Goal: Task Accomplishment & Management: Manage account settings

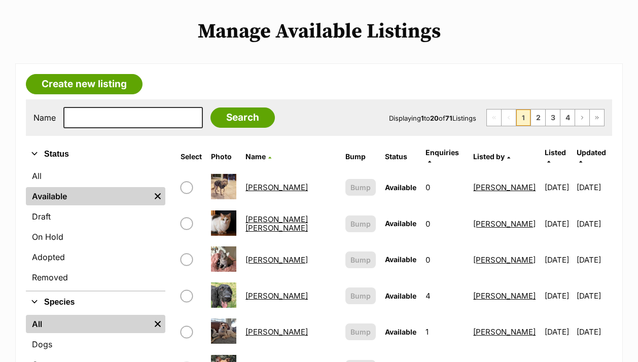
scroll to position [313, 0]
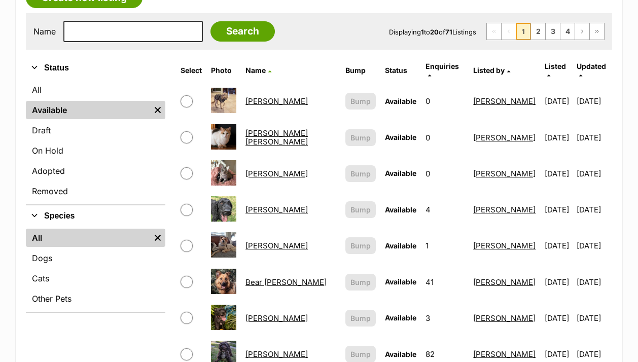
click at [267, 241] on link "Basil Silvanus" at bounding box center [277, 246] width 62 height 10
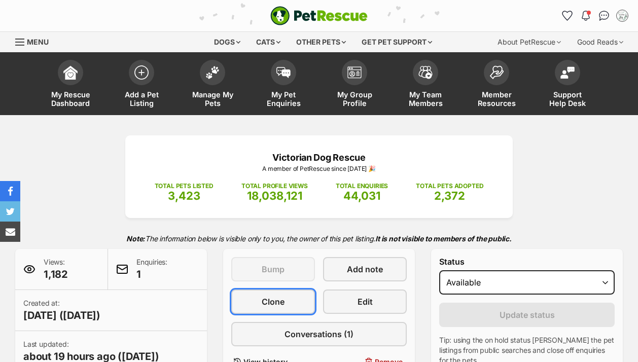
click at [281, 296] on span "Clone" at bounding box center [273, 302] width 23 height 12
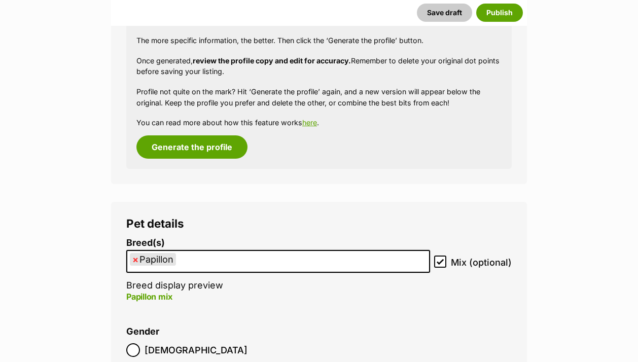
scroll to position [1166, 0]
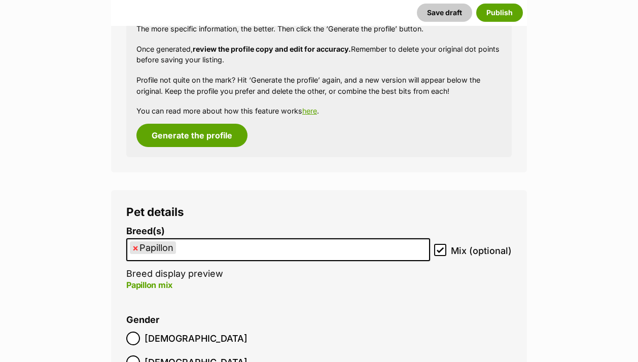
click at [136, 250] on span "×" at bounding box center [135, 248] width 6 height 13
select select
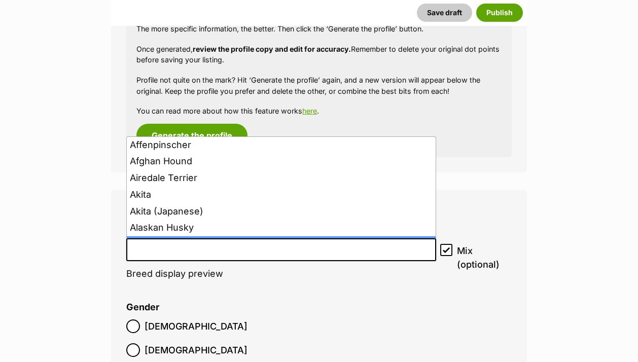
click at [155, 250] on input "search" at bounding box center [281, 247] width 303 height 11
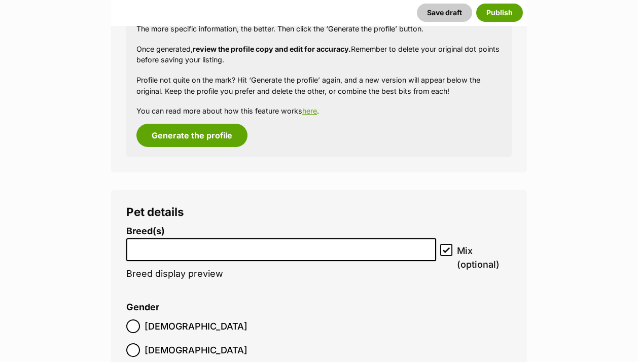
click at [155, 250] on input "search" at bounding box center [281, 247] width 303 height 11
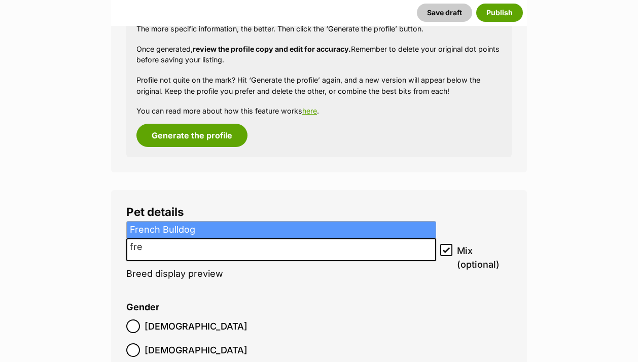
type input "fre"
select select "90"
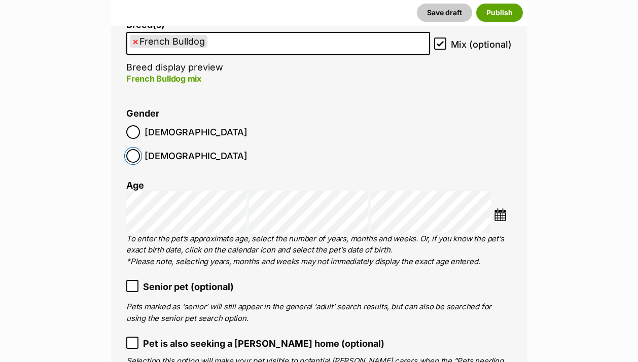
scroll to position [1388, 0]
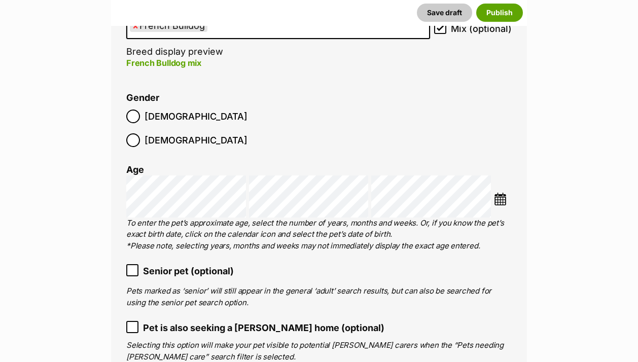
click at [501, 193] on img at bounding box center [500, 199] width 13 height 13
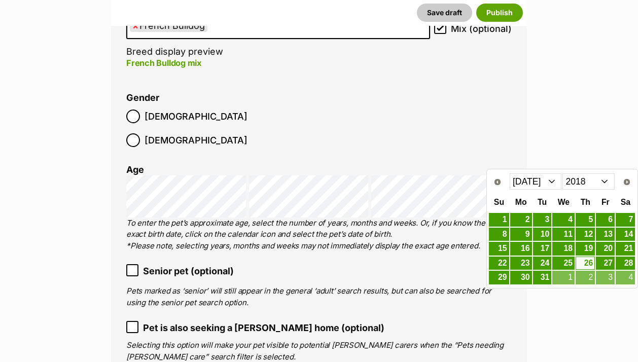
click at [580, 179] on select "2008 2009 2010 2011 2012 2013 2014 2015 2016 2017 2018 2019 2020 2021 2022 2023…" at bounding box center [589, 182] width 52 height 16
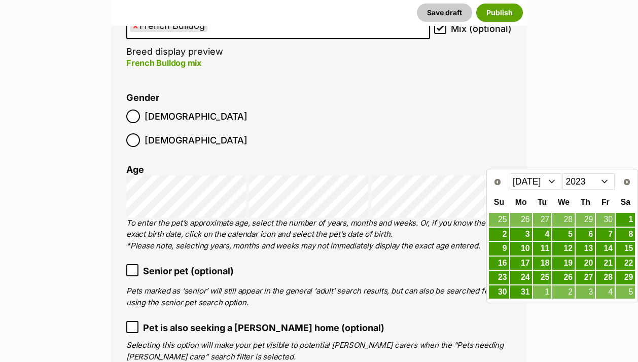
click at [550, 186] on select "Jan Feb Mar Apr May Jun Jul Aug Sep Oct Nov Dec" at bounding box center [536, 182] width 52 height 16
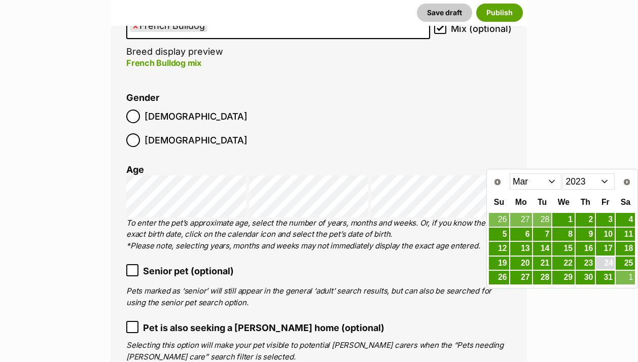
click at [604, 262] on link "24" at bounding box center [605, 263] width 19 height 13
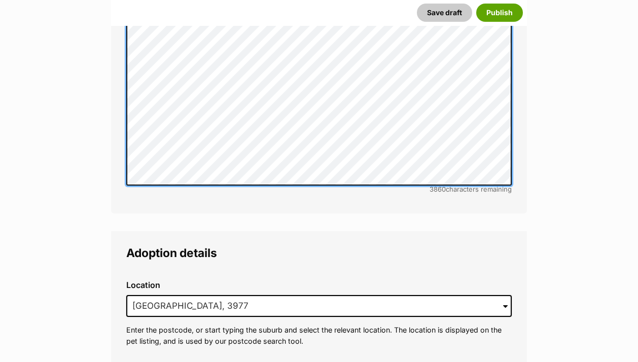
scroll to position [2251, 0]
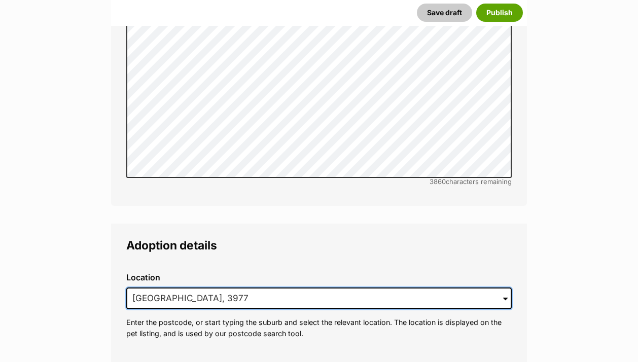
click at [197, 288] on input "Cranbourne West, VIC, 3977" at bounding box center [319, 299] width 386 height 22
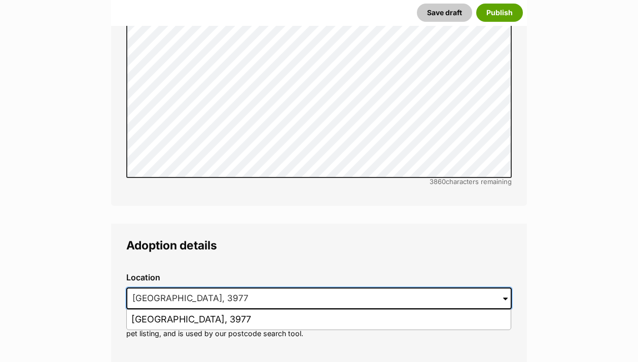
click at [197, 288] on input "Cranbourne West, VIC, 3977" at bounding box center [319, 299] width 386 height 22
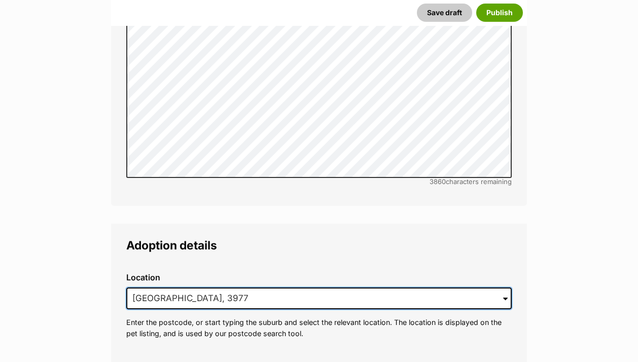
click at [197, 288] on input "Cranbourne West, VIC, 3977" at bounding box center [319, 299] width 386 height 22
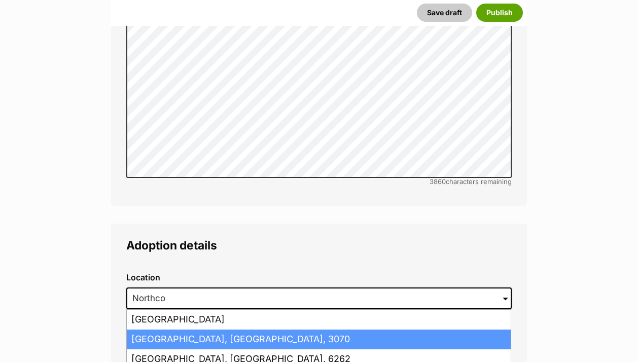
click at [187, 330] on li "Northcote, Victoria, 3070" at bounding box center [319, 340] width 384 height 20
type input "Northcote, Victoria, 3070"
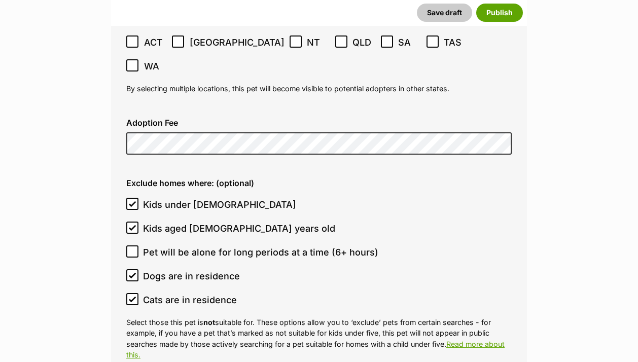
scroll to position [2687, 0]
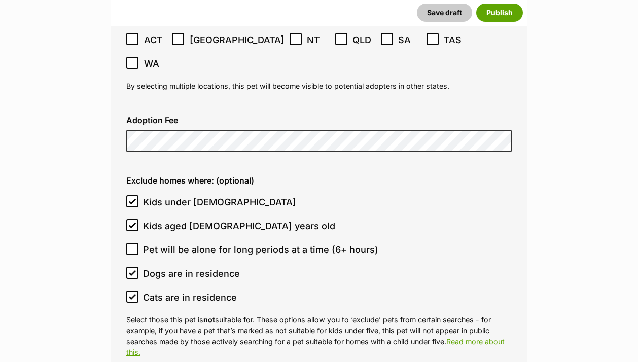
click at [134, 269] on icon at bounding box center [132, 272] width 7 height 7
click at [134, 267] on input "Dogs are in residence" at bounding box center [132, 273] width 12 height 12
checkbox input "false"
click at [133, 219] on input "Kids aged 6-12 years old" at bounding box center [132, 225] width 12 height 12
checkbox input "false"
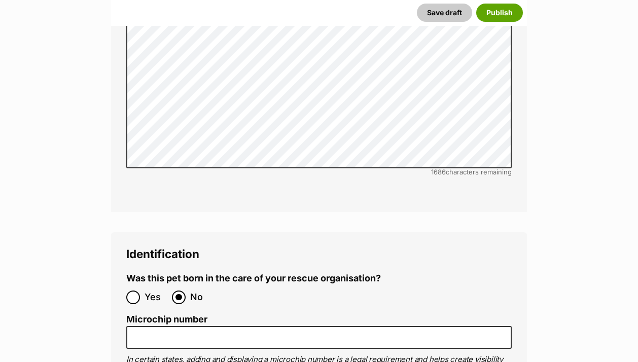
scroll to position [3496, 0]
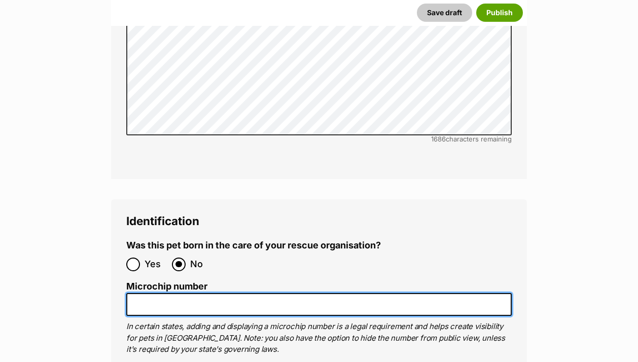
click at [147, 293] on input "Microchip number" at bounding box center [319, 304] width 386 height 23
paste input "956000013177264"
type input "956000013177264"
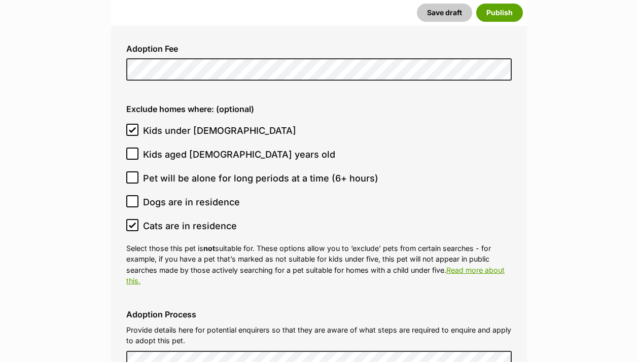
scroll to position [2725, 0]
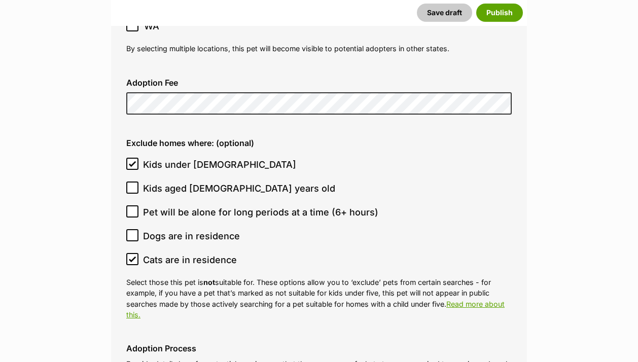
click at [199, 182] on span "Kids aged 6-12 years old" at bounding box center [239, 189] width 192 height 14
click at [139, 182] on input "Kids aged 6-12 years old" at bounding box center [132, 188] width 12 height 12
checkbox input "true"
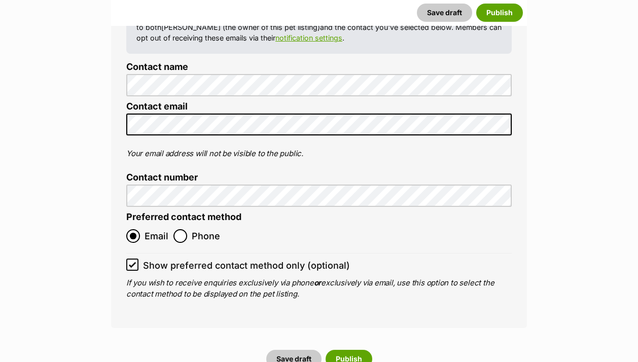
scroll to position [4310, 0]
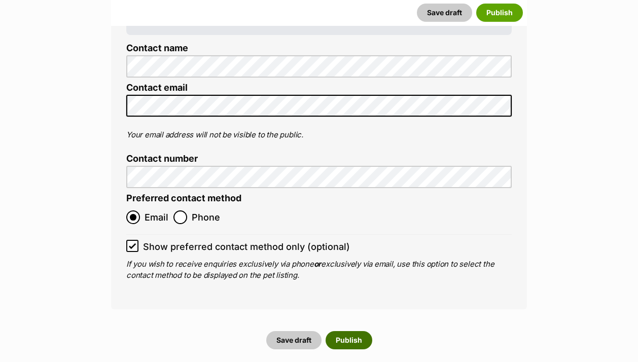
click at [357, 331] on button "Publish" at bounding box center [349, 340] width 47 height 18
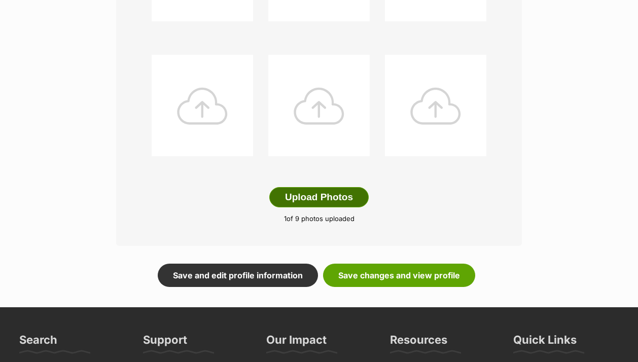
scroll to position [502, 0]
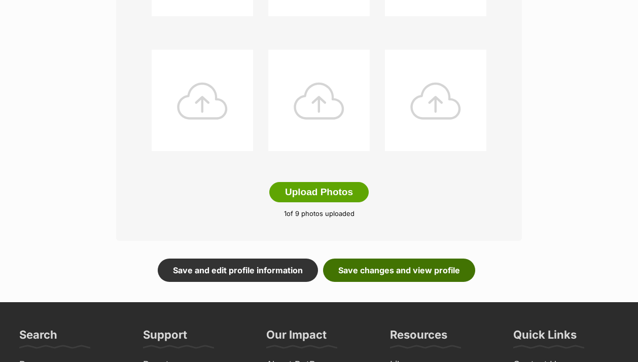
click at [374, 276] on link "Save changes and view profile" at bounding box center [399, 270] width 152 height 23
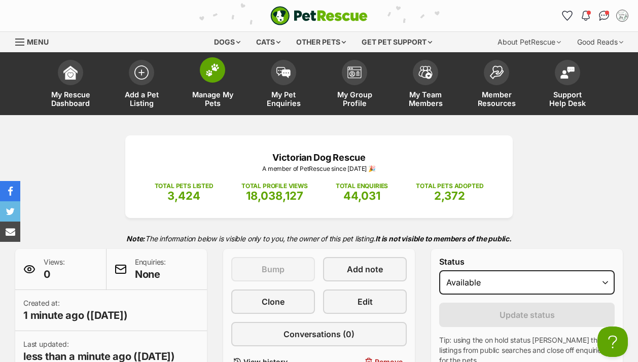
click at [211, 71] on img at bounding box center [213, 69] width 14 height 13
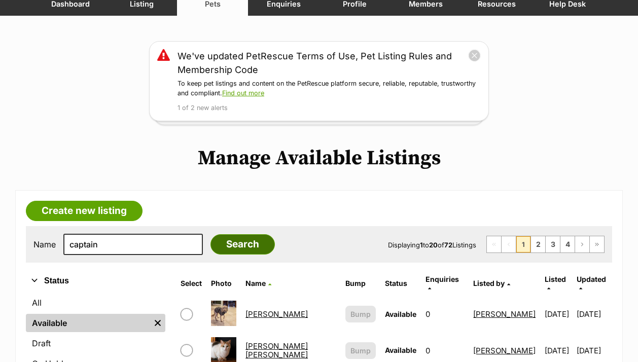
type input "captain"
click at [215, 248] on input "Search" at bounding box center [243, 244] width 64 height 20
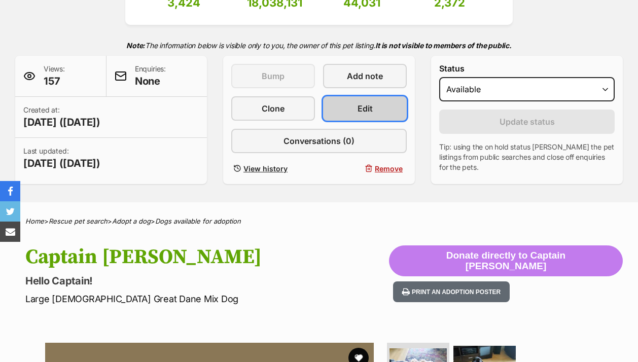
click at [362, 109] on span "Edit" at bounding box center [365, 109] width 15 height 12
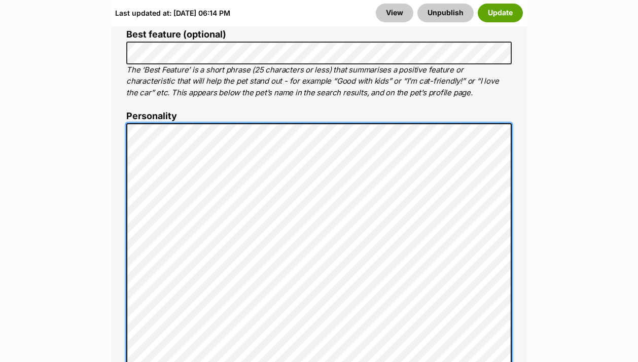
scroll to position [800, 0]
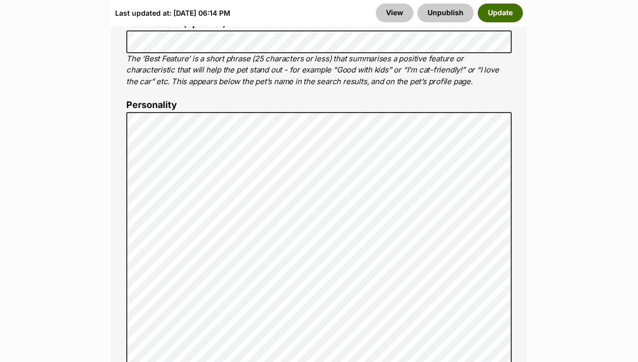
click at [501, 12] on button "Update" at bounding box center [500, 13] width 45 height 18
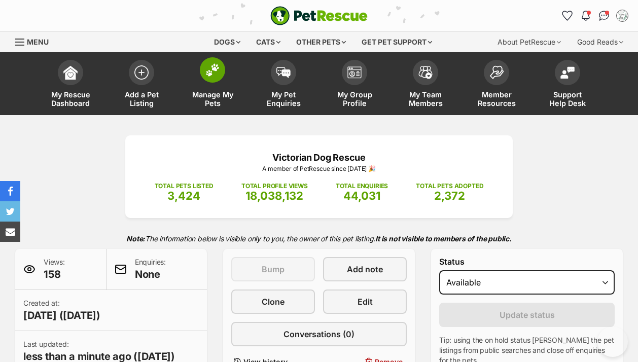
click at [214, 75] on img at bounding box center [213, 69] width 14 height 13
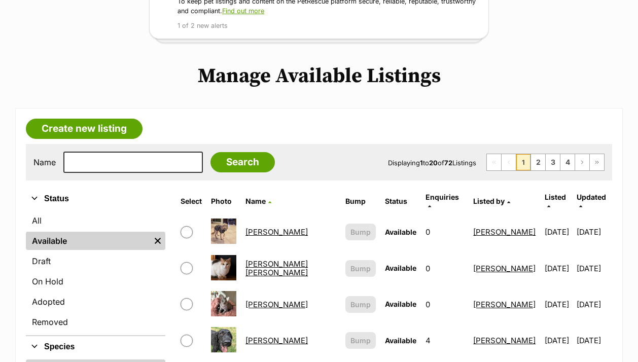
scroll to position [191, 0]
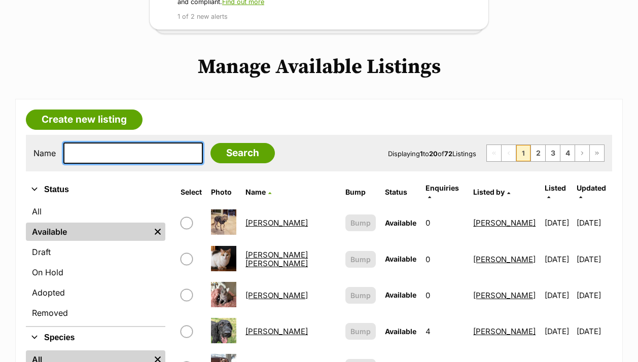
click at [121, 158] on input "text" at bounding box center [133, 153] width 140 height 21
type input "missy"
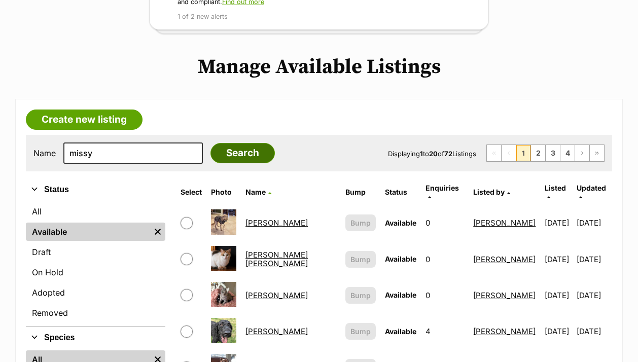
click at [211, 156] on input "Search" at bounding box center [243, 153] width 64 height 20
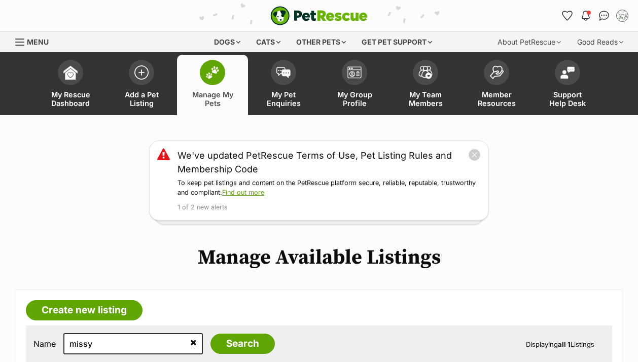
scroll to position [222, 0]
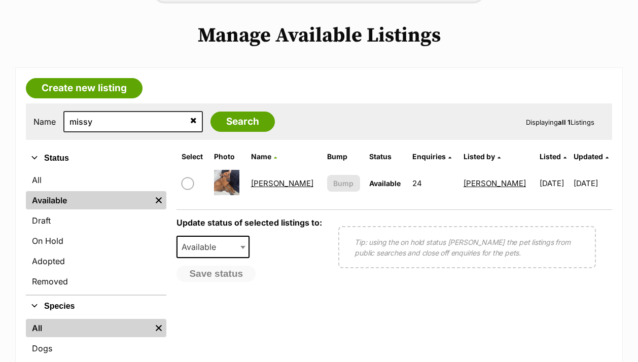
click at [268, 185] on link "[PERSON_NAME]" at bounding box center [282, 184] width 62 height 10
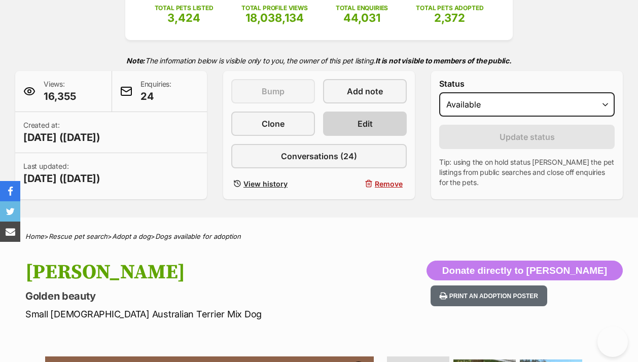
scroll to position [47, 0]
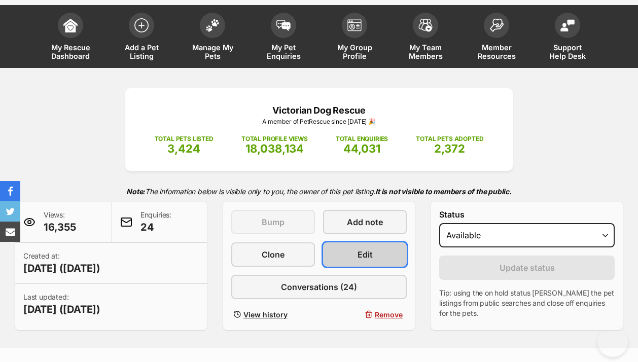
click at [367, 254] on span "Edit" at bounding box center [365, 255] width 15 height 12
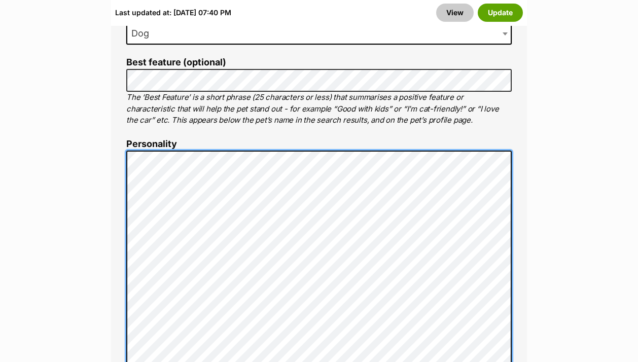
scroll to position [732, 0]
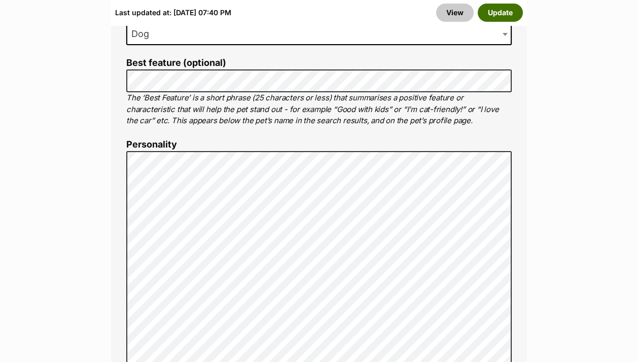
click at [499, 16] on button "Update" at bounding box center [500, 13] width 45 height 18
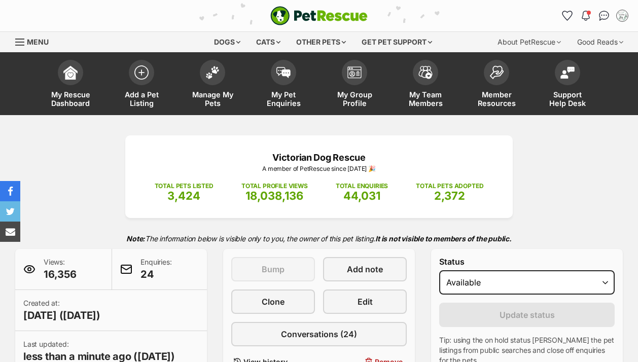
scroll to position [438, 0]
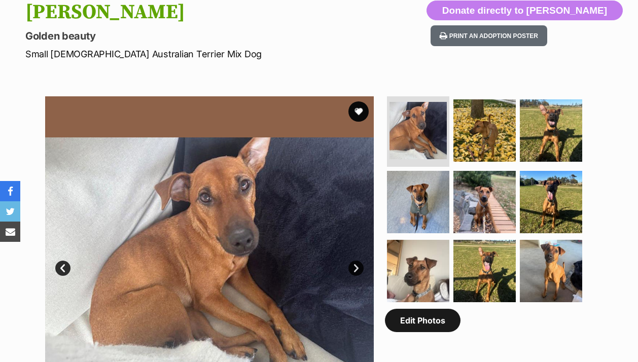
click at [410, 331] on link "Edit Photos" at bounding box center [423, 320] width 76 height 23
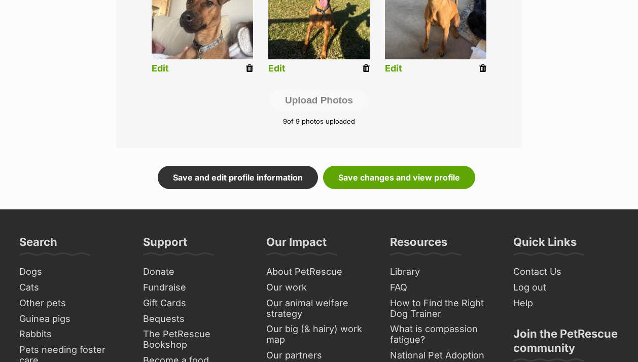
scroll to position [611, 0]
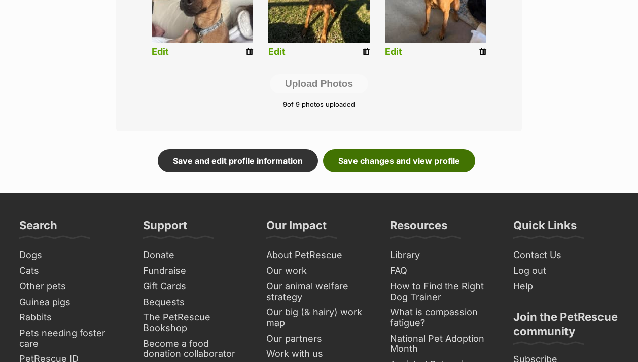
click at [390, 155] on link "Save changes and view profile" at bounding box center [399, 160] width 152 height 23
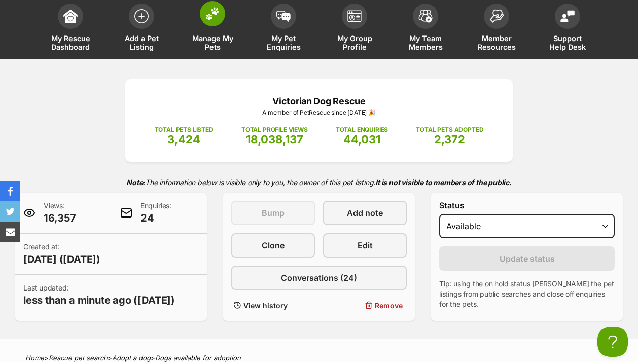
click at [215, 19] on img at bounding box center [213, 13] width 14 height 13
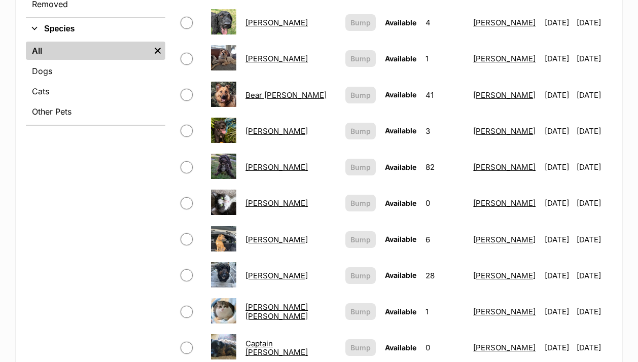
click at [280, 126] on link "[PERSON_NAME]" at bounding box center [277, 131] width 62 height 10
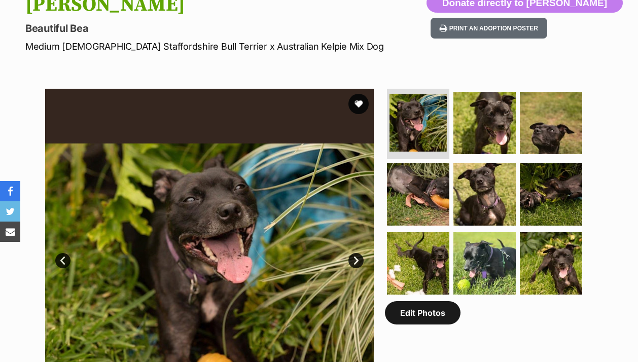
click at [408, 317] on link "Edit Photos" at bounding box center [423, 312] width 76 height 23
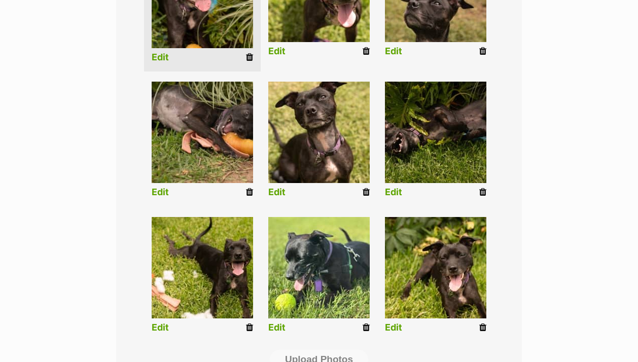
scroll to position [347, 0]
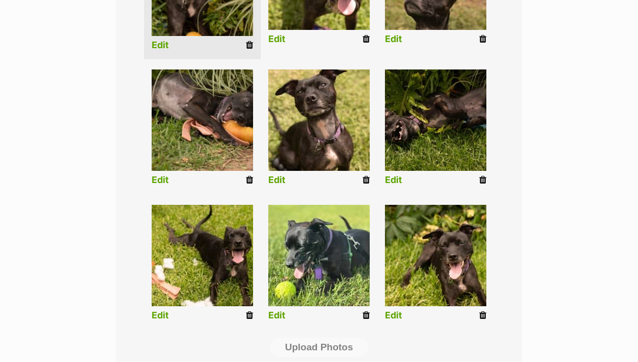
click at [483, 314] on icon at bounding box center [483, 315] width 7 height 9
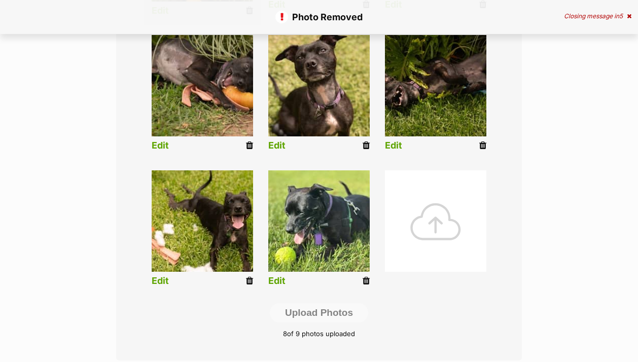
click at [438, 229] on div at bounding box center [435, 221] width 101 height 101
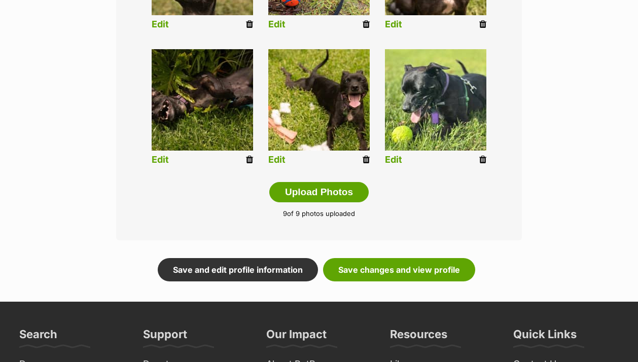
scroll to position [518, 0]
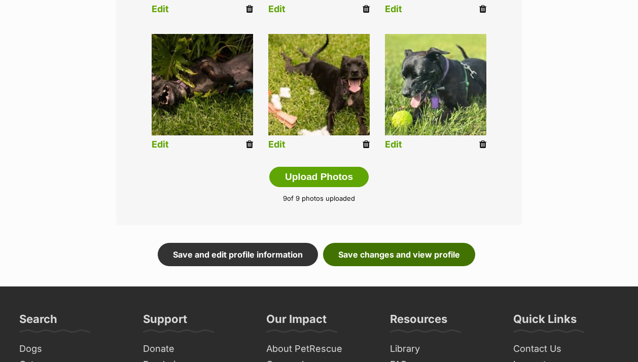
click at [408, 250] on link "Save changes and view profile" at bounding box center [399, 254] width 152 height 23
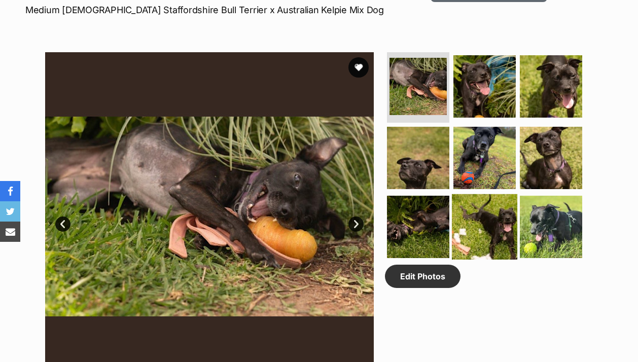
click at [423, 288] on link "Edit Photos" at bounding box center [423, 276] width 76 height 23
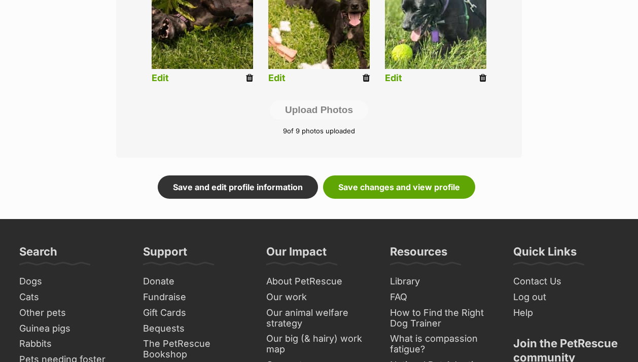
scroll to position [592, 0]
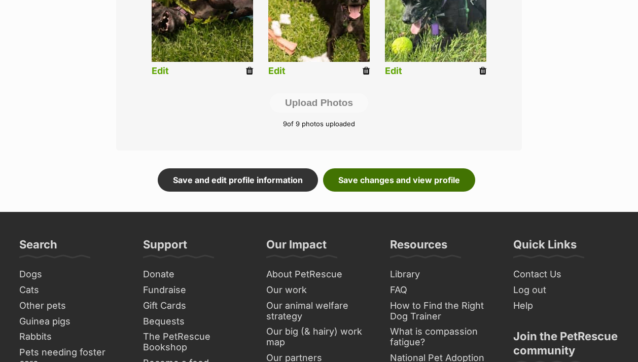
click at [413, 178] on link "Save changes and view profile" at bounding box center [399, 179] width 152 height 23
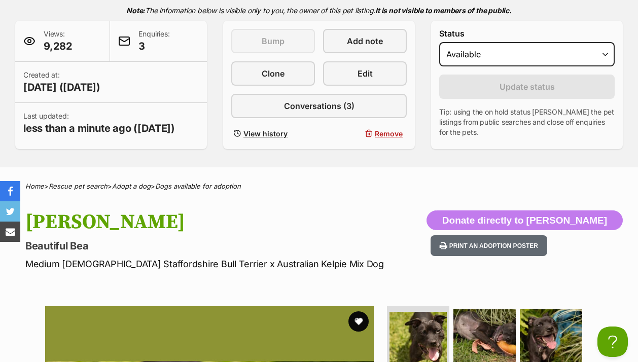
scroll to position [233, 0]
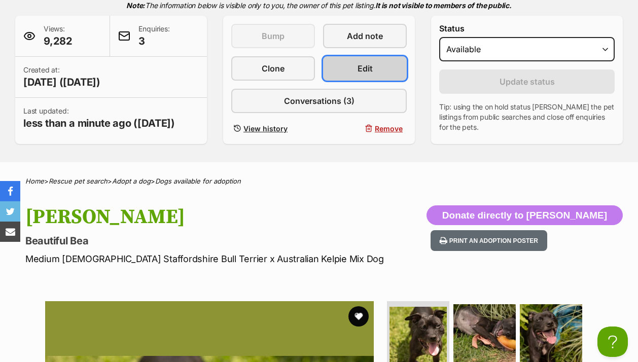
click at [358, 66] on span "Edit" at bounding box center [365, 68] width 15 height 12
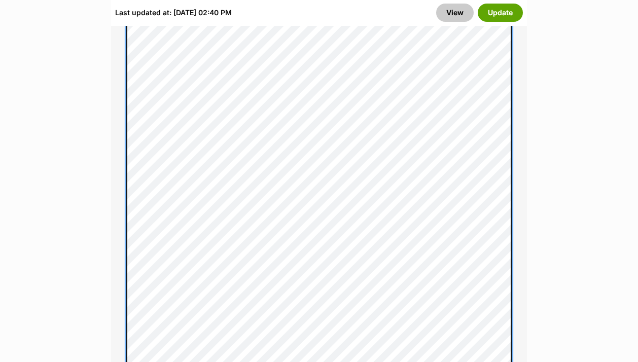
scroll to position [1130, 0]
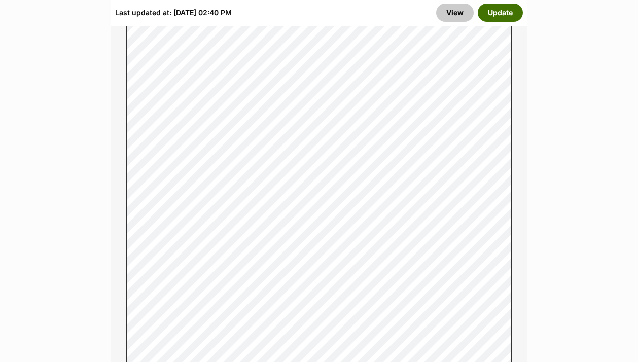
click at [502, 10] on button "Update" at bounding box center [500, 13] width 45 height 18
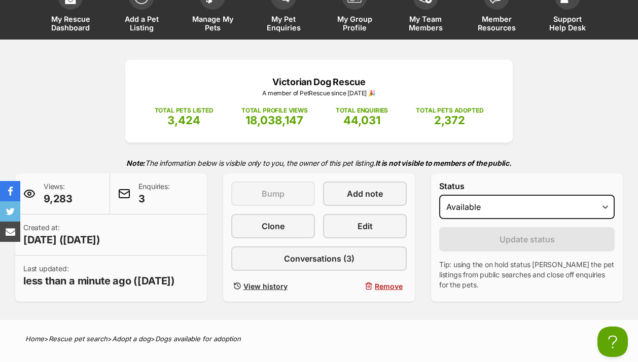
scroll to position [45, 0]
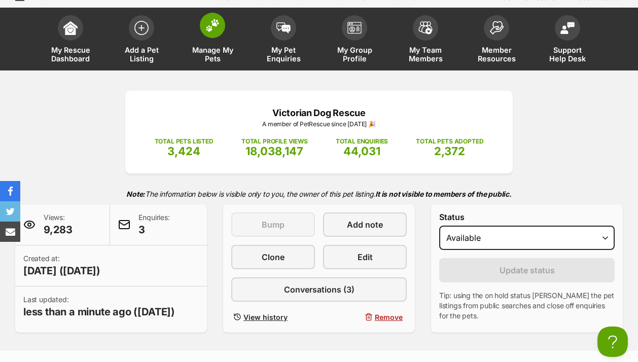
click at [218, 25] on img at bounding box center [213, 25] width 14 height 13
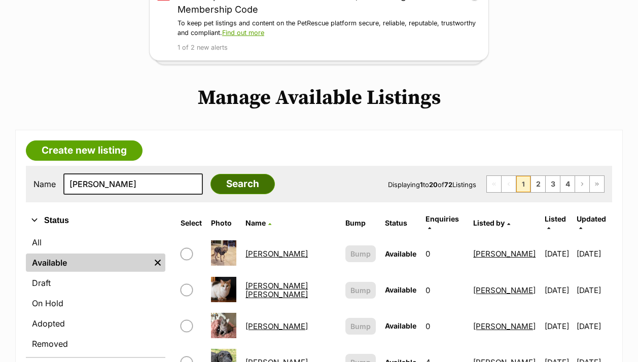
type input "[PERSON_NAME]"
click at [211, 189] on input "Search" at bounding box center [243, 184] width 64 height 20
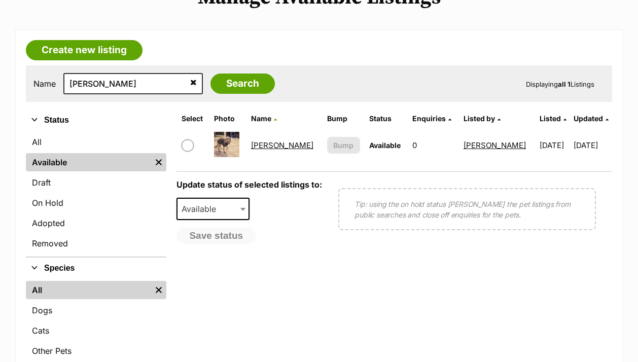
scroll to position [264, 0]
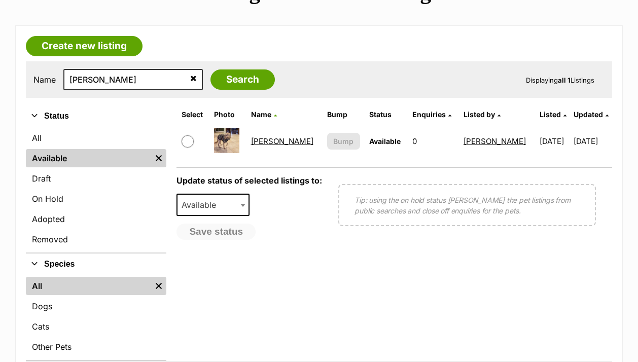
click at [283, 140] on link "[PERSON_NAME]" at bounding box center [282, 142] width 62 height 10
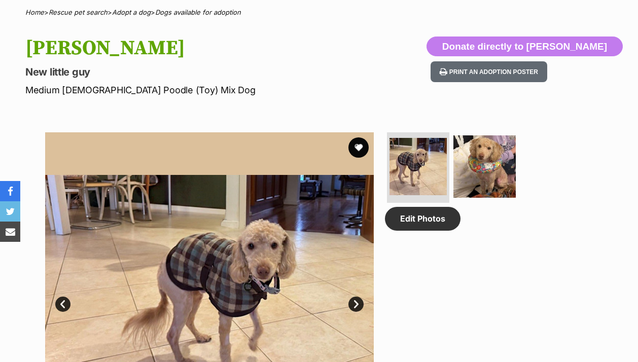
scroll to position [402, 0]
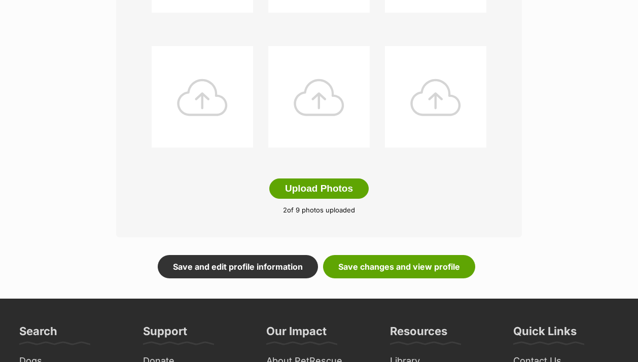
scroll to position [519, 0]
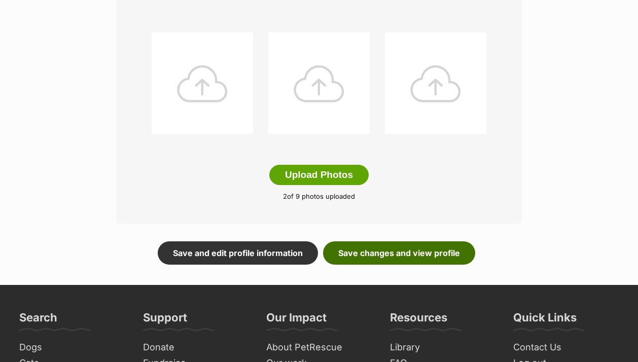
click at [377, 255] on link "Save changes and view profile" at bounding box center [399, 253] width 152 height 23
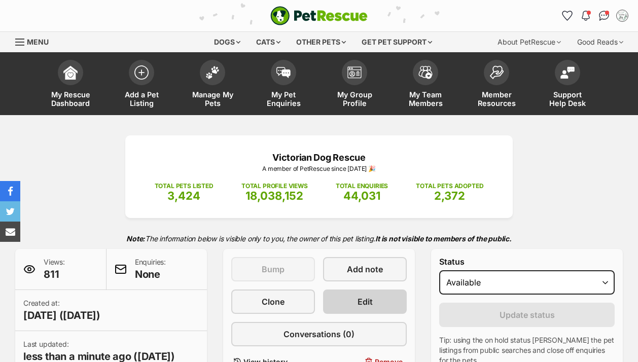
scroll to position [172, 0]
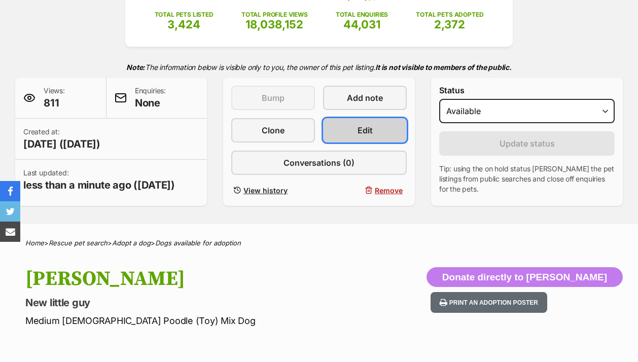
click at [368, 133] on span "Edit" at bounding box center [365, 130] width 15 height 12
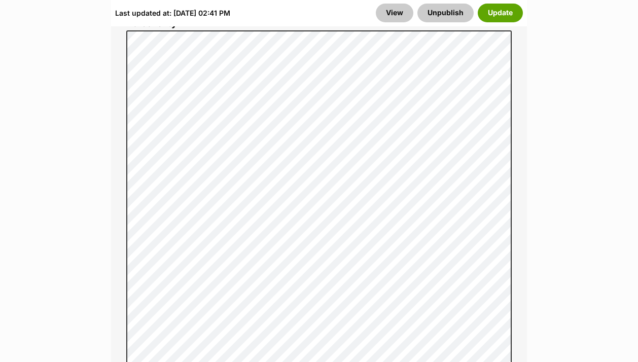
scroll to position [888, 0]
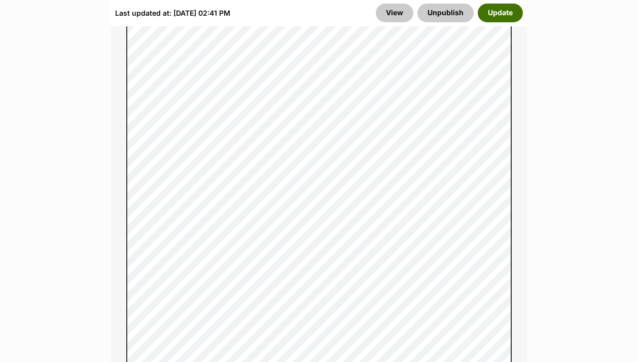
click at [491, 13] on button "Update" at bounding box center [500, 13] width 45 height 18
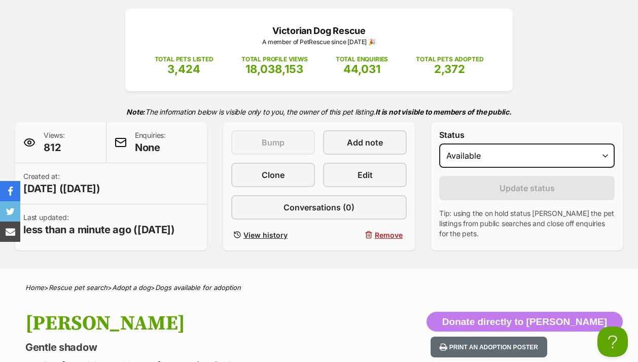
scroll to position [39, 0]
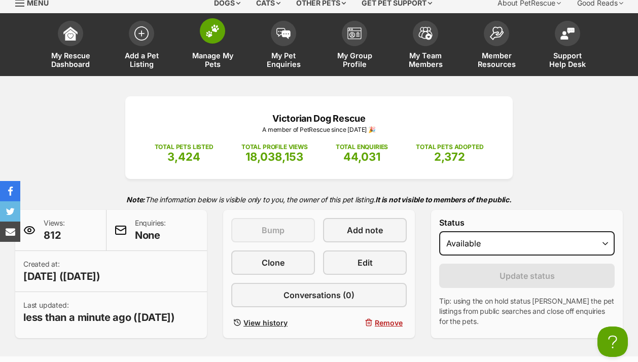
click at [215, 41] on span at bounding box center [212, 30] width 25 height 25
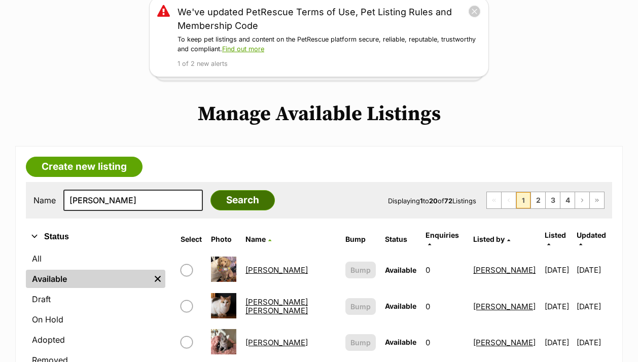
type input "[PERSON_NAME]"
click at [224, 205] on input "Search" at bounding box center [243, 200] width 64 height 20
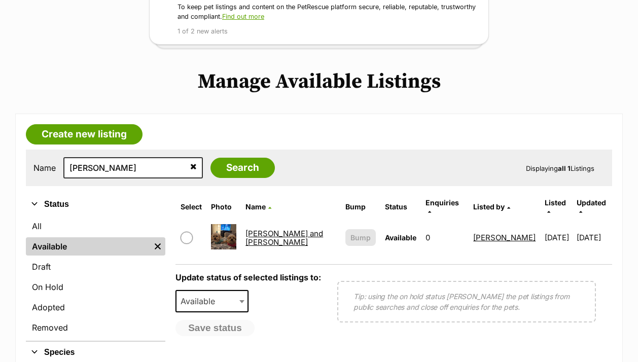
scroll to position [198, 0]
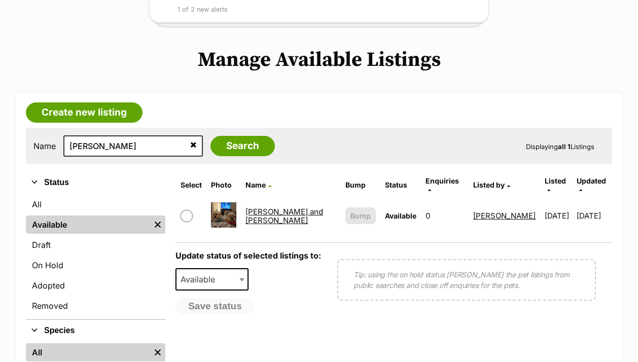
click at [278, 208] on link "[PERSON_NAME] and [PERSON_NAME]" at bounding box center [285, 216] width 78 height 18
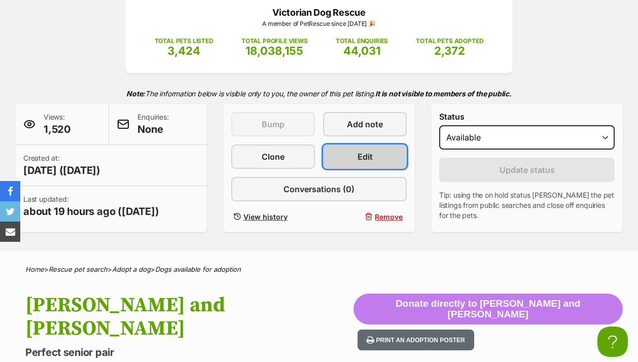
click at [367, 149] on link "Edit" at bounding box center [365, 157] width 84 height 24
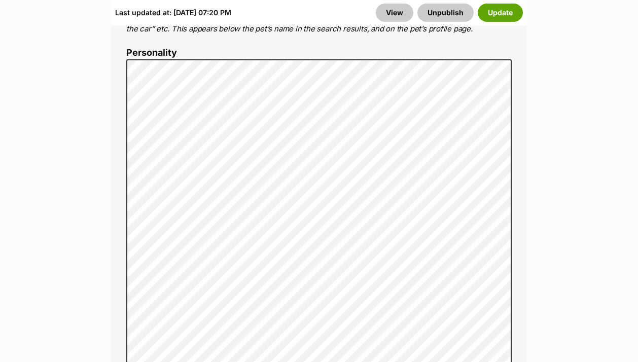
scroll to position [811, 0]
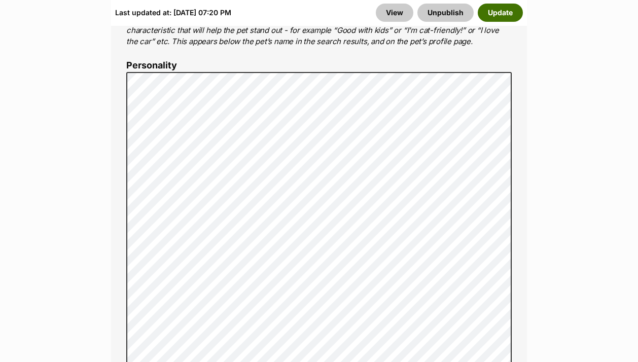
click at [500, 10] on button "Update" at bounding box center [500, 13] width 45 height 18
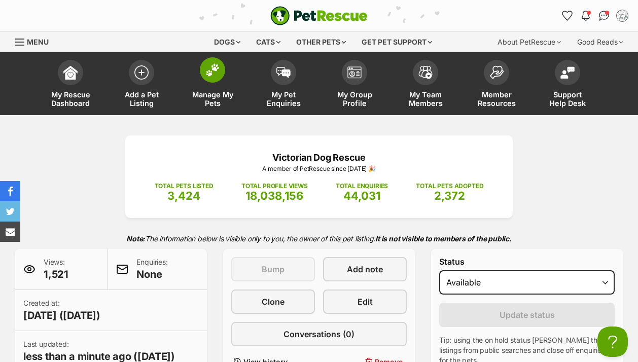
click at [213, 70] on img at bounding box center [213, 69] width 14 height 13
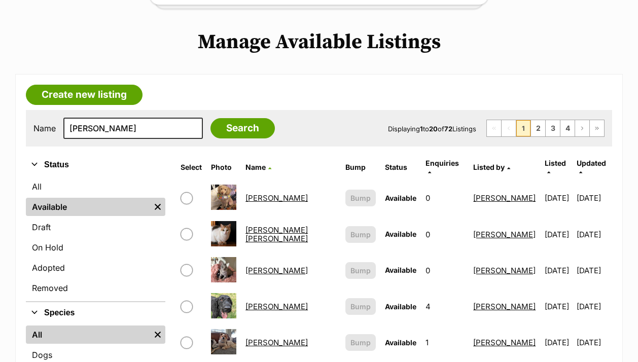
scroll to position [216, 0]
type input "[PERSON_NAME]"
click at [220, 124] on input "Search" at bounding box center [243, 128] width 64 height 20
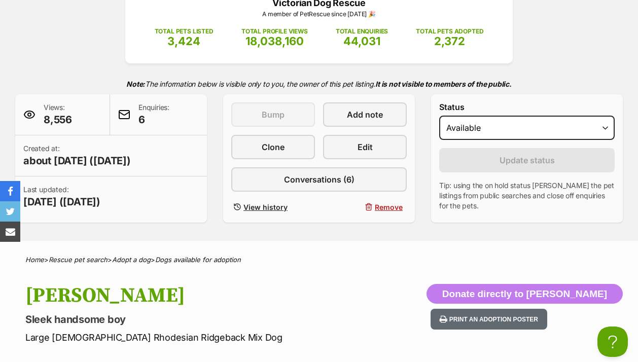
scroll to position [186, 0]
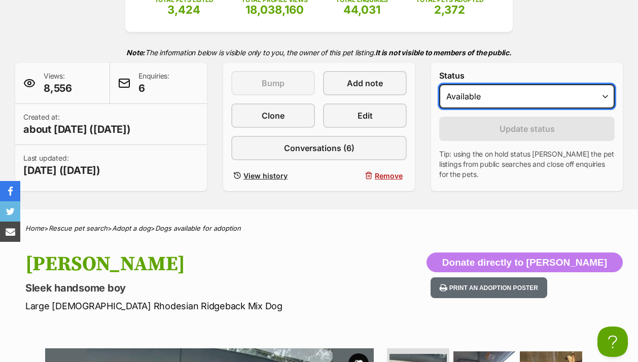
click at [497, 101] on select "Draft - not available as listing has enquires Available On hold Adopted" at bounding box center [527, 96] width 176 height 24
select select "rehomed"
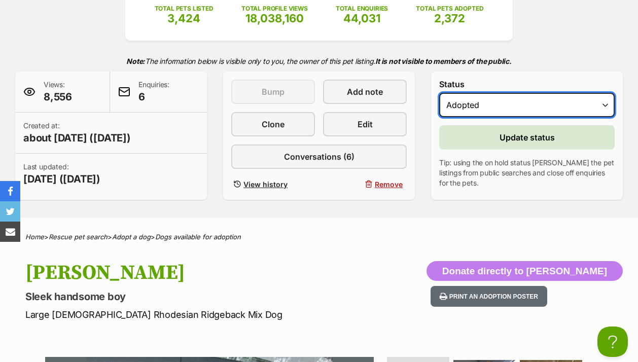
scroll to position [175, 0]
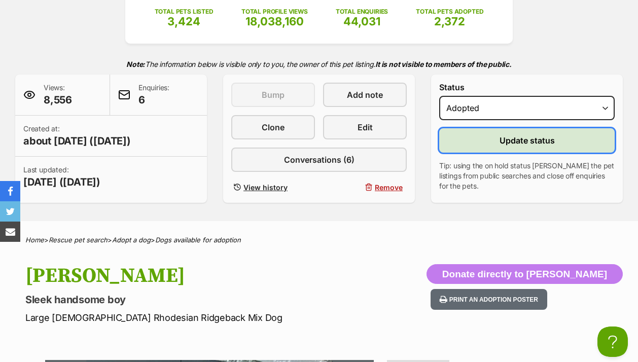
click at [485, 142] on button "Update status" at bounding box center [527, 140] width 176 height 24
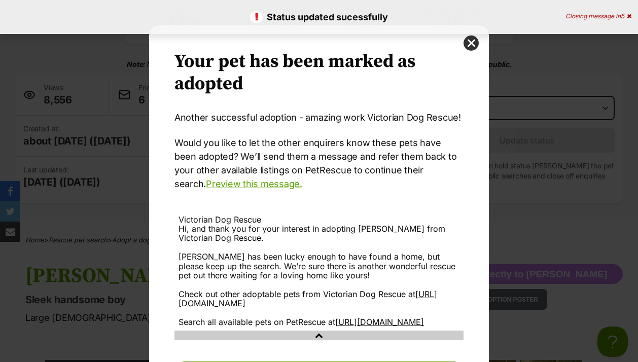
scroll to position [69, 0]
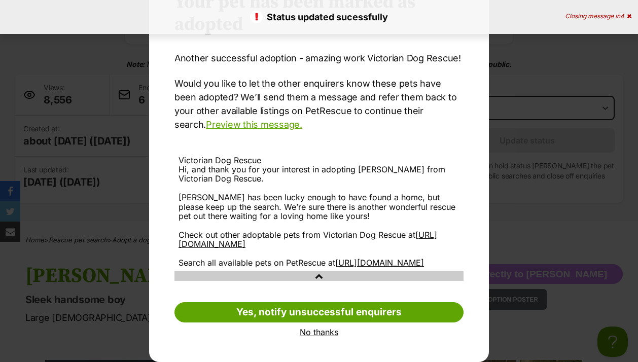
click at [321, 333] on link "No thanks" at bounding box center [319, 332] width 289 height 9
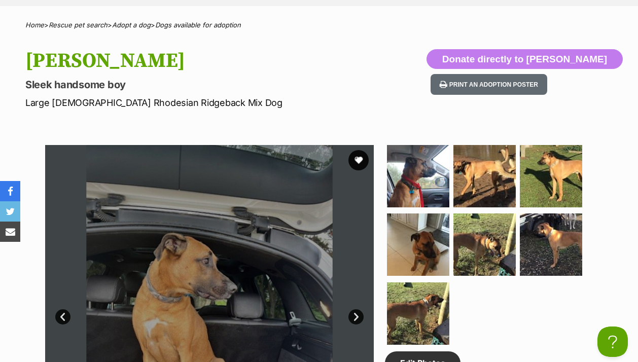
scroll to position [151, 0]
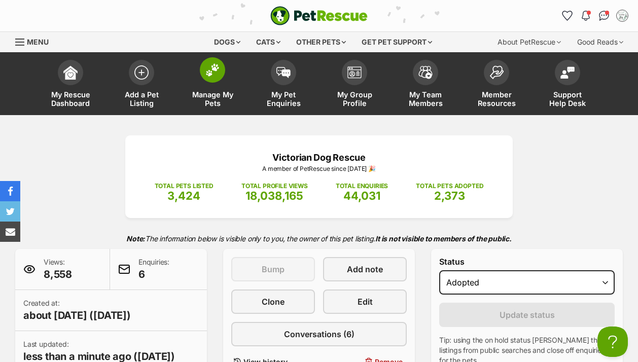
click at [218, 73] on img at bounding box center [213, 69] width 14 height 13
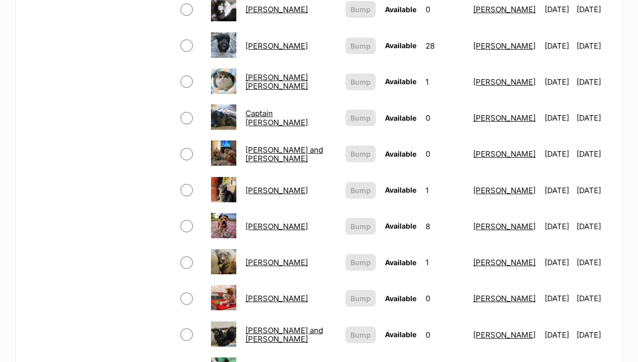
scroll to position [701, 0]
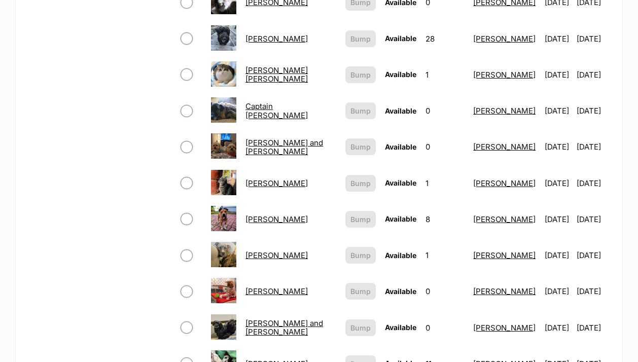
click at [285, 101] on link "Captain Tamblyn" at bounding box center [277, 110] width 62 height 18
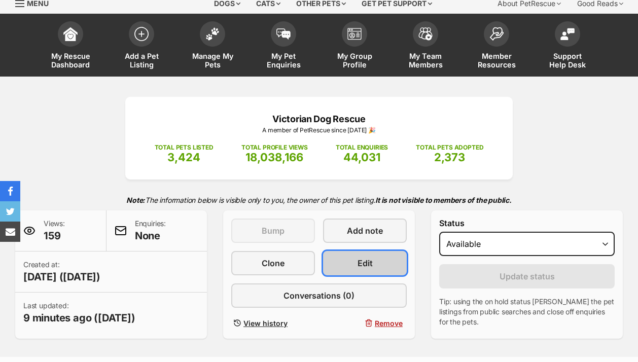
click at [363, 261] on span "Edit" at bounding box center [365, 263] width 15 height 12
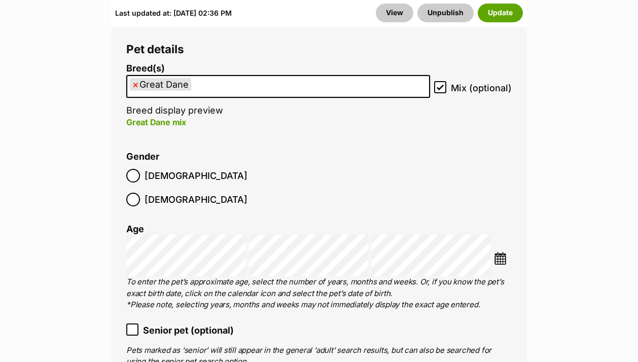
scroll to position [1616, 0]
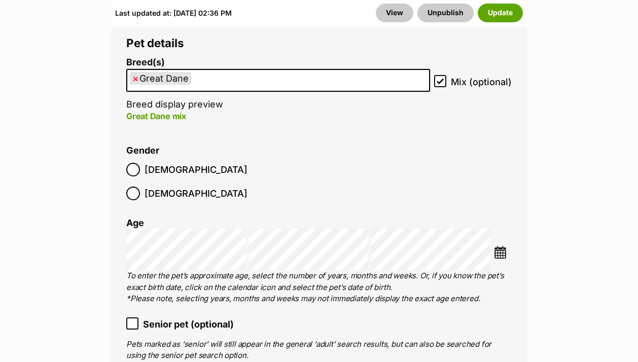
click at [501, 246] on img at bounding box center [500, 252] width 13 height 13
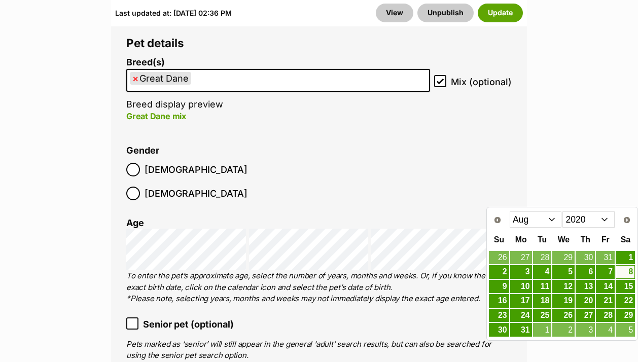
click at [538, 216] on select "Jan Feb Mar Apr May Jun [DATE] Aug Sep Oct Nov Dec" at bounding box center [536, 220] width 52 height 16
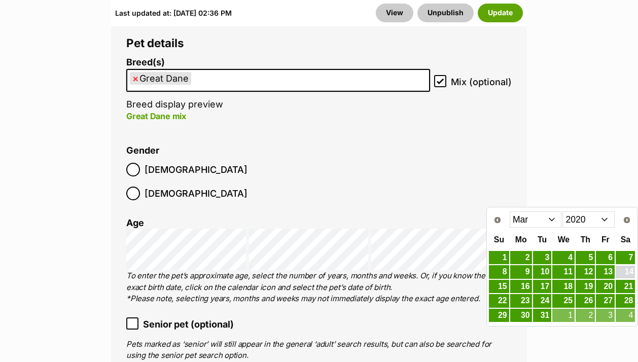
click at [625, 273] on link "14" at bounding box center [625, 272] width 19 height 13
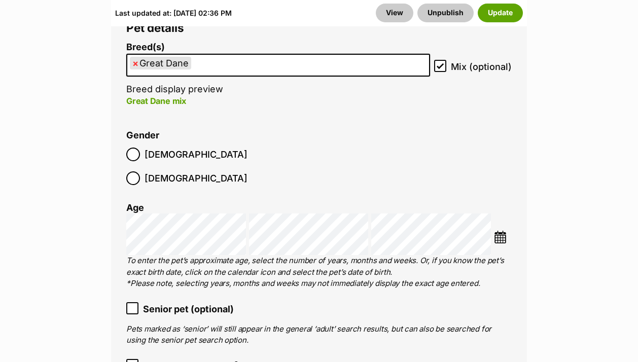
scroll to position [1634, 0]
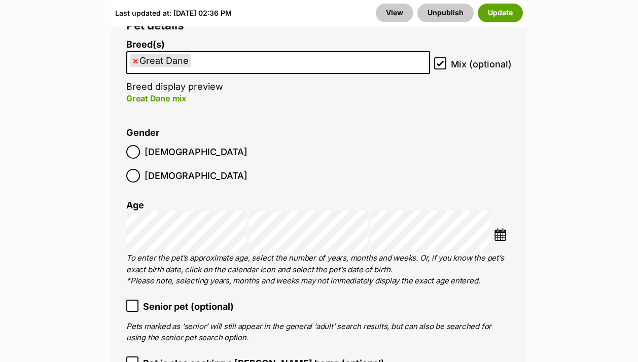
click at [498, 228] on img at bounding box center [500, 234] width 13 height 13
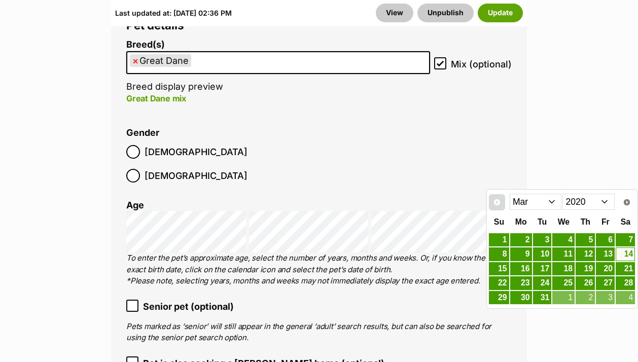
click at [498, 197] on link "Prev" at bounding box center [497, 202] width 16 height 16
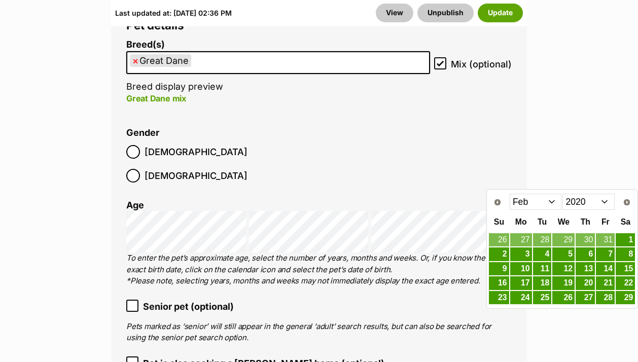
click at [324, 258] on ol "Breed(s) Great Dane Affenpinscher Afghan Hound Airedale Terrier Akita Akita (Ja…" at bounding box center [319, 255] width 386 height 431
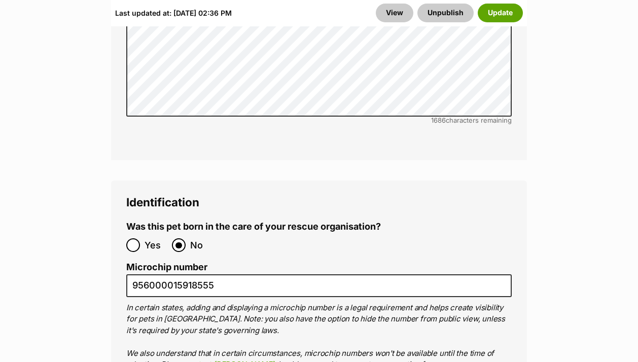
scroll to position [3864, 0]
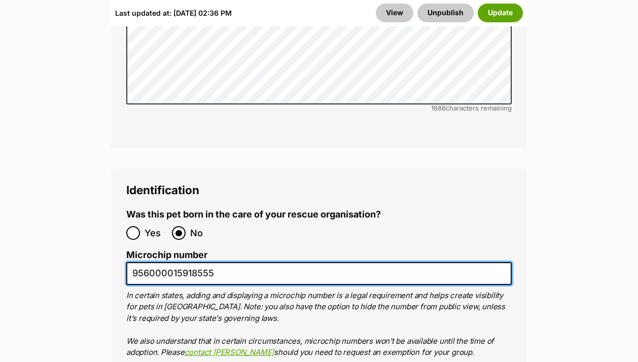
click at [309, 262] on input "956000015918555" at bounding box center [319, 273] width 386 height 23
paste input "985113001009460"
type input "985113001009460"
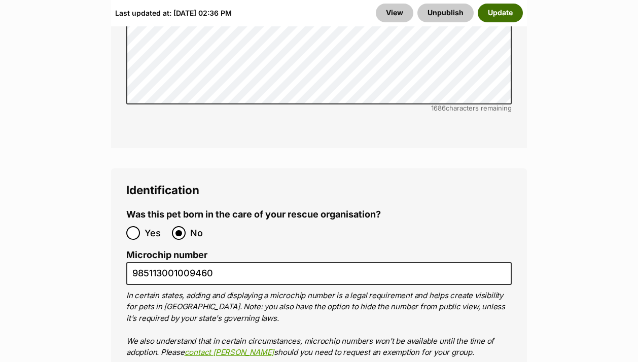
click at [497, 16] on button "Update" at bounding box center [500, 13] width 45 height 18
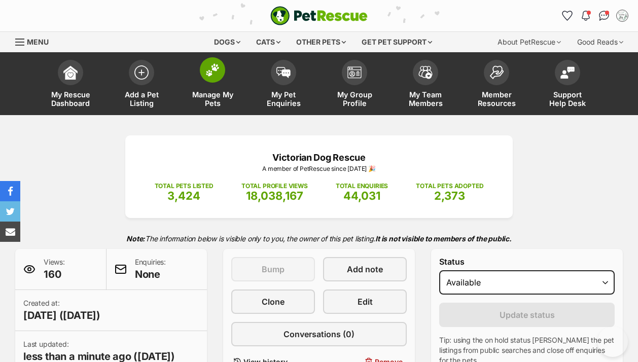
click at [209, 73] on img at bounding box center [213, 69] width 14 height 13
click at [214, 63] on img at bounding box center [213, 69] width 14 height 13
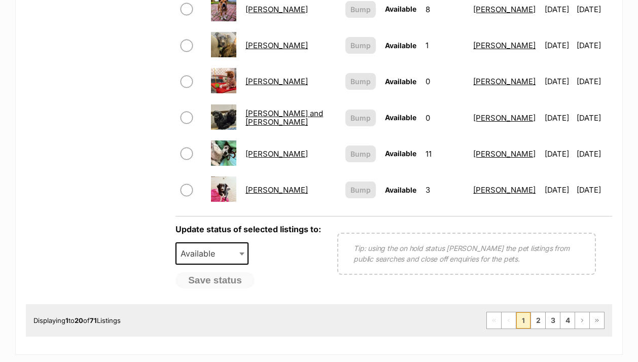
scroll to position [911, 0]
click at [539, 315] on link "2" at bounding box center [538, 320] width 14 height 16
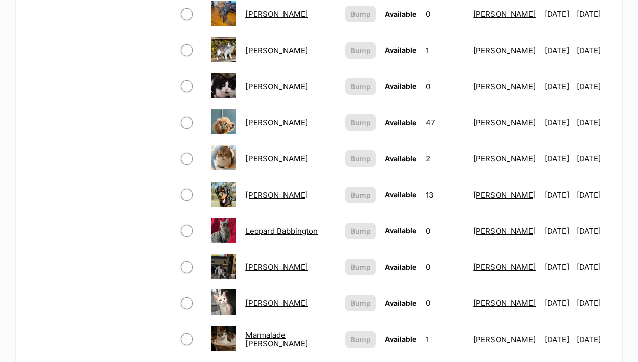
click at [265, 190] on link "[PERSON_NAME]" at bounding box center [277, 195] width 62 height 10
